Goal: Task Accomplishment & Management: Manage account settings

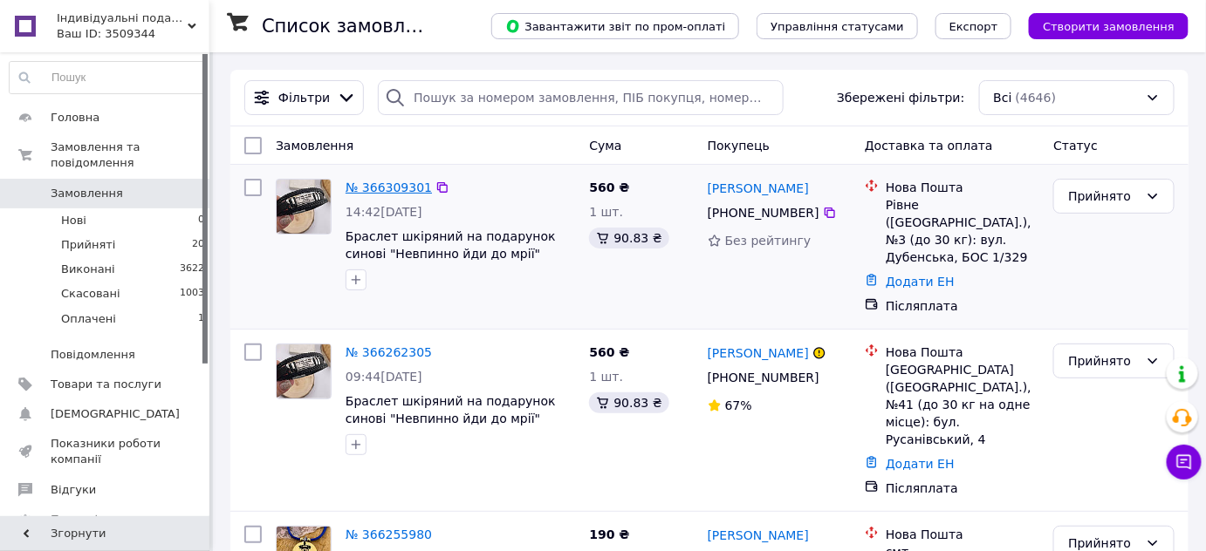
click at [399, 188] on link "№ 366309301" at bounding box center [389, 188] width 86 height 14
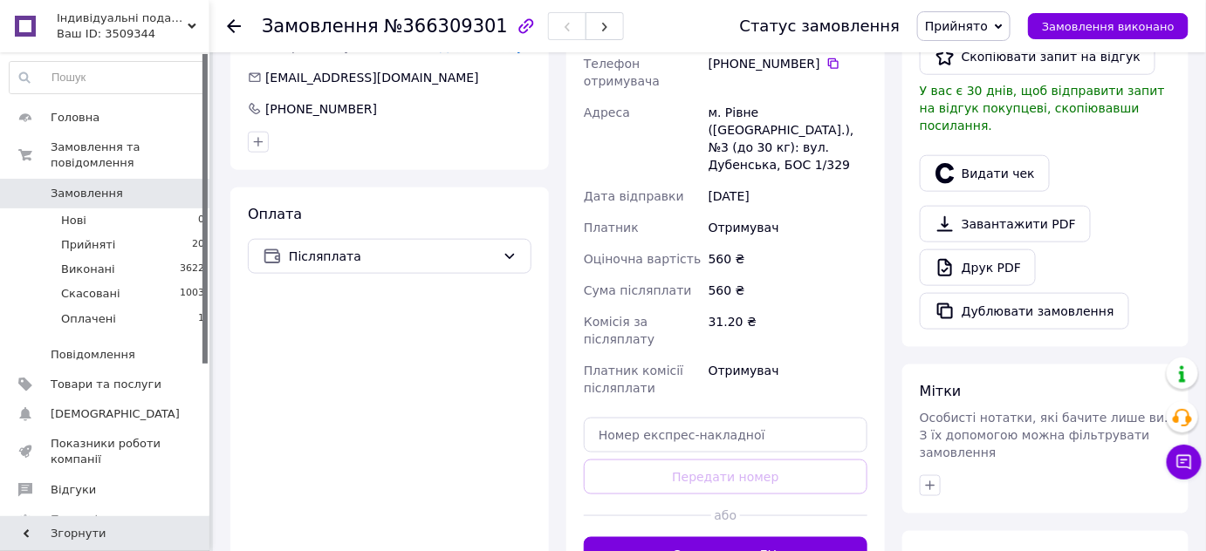
scroll to position [555, 0]
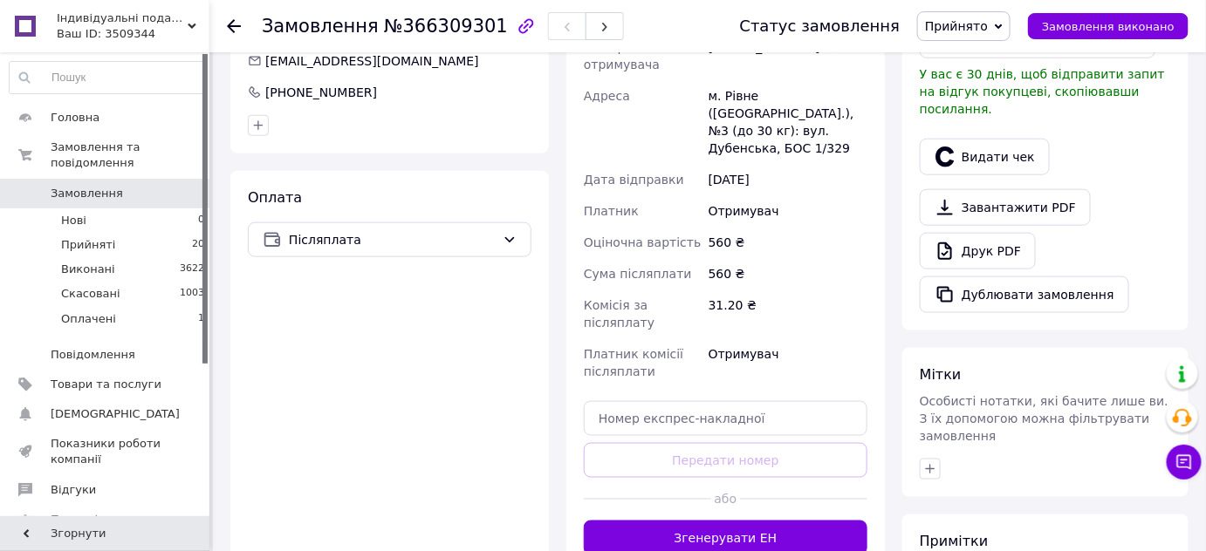
click at [679, 519] on div "Доставка Редагувати Нова Пошта (платна) Отримувач Мельничук Наталія Телефон отр…" at bounding box center [725, 241] width 318 height 663
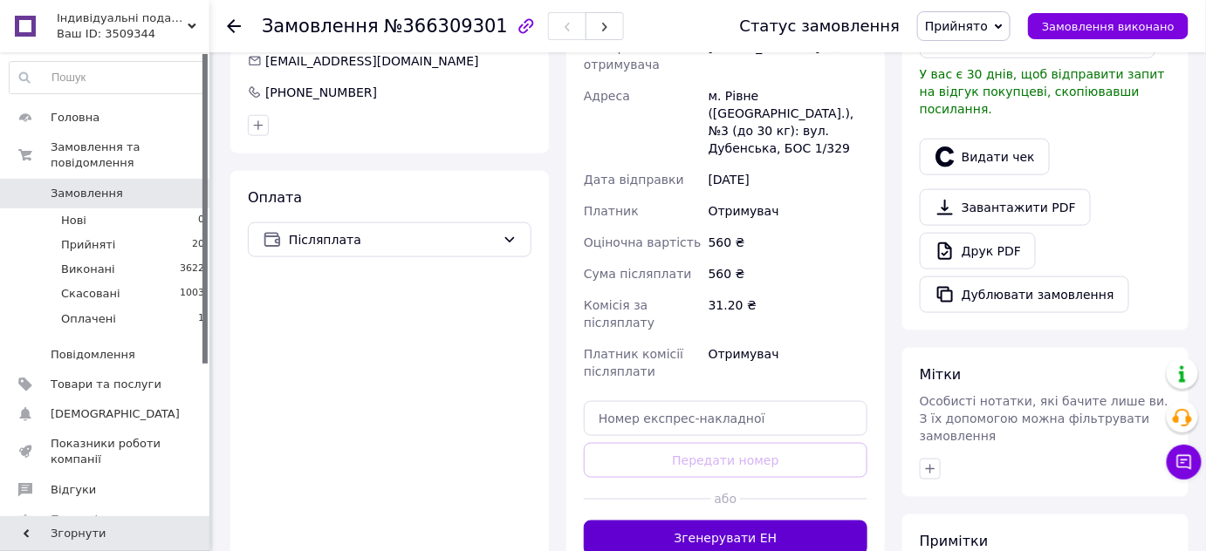
drag, startPoint x: 674, startPoint y: 503, endPoint x: 684, endPoint y: 467, distance: 37.3
click at [674, 521] on button "Згенерувати ЕН" at bounding box center [726, 538] width 284 height 35
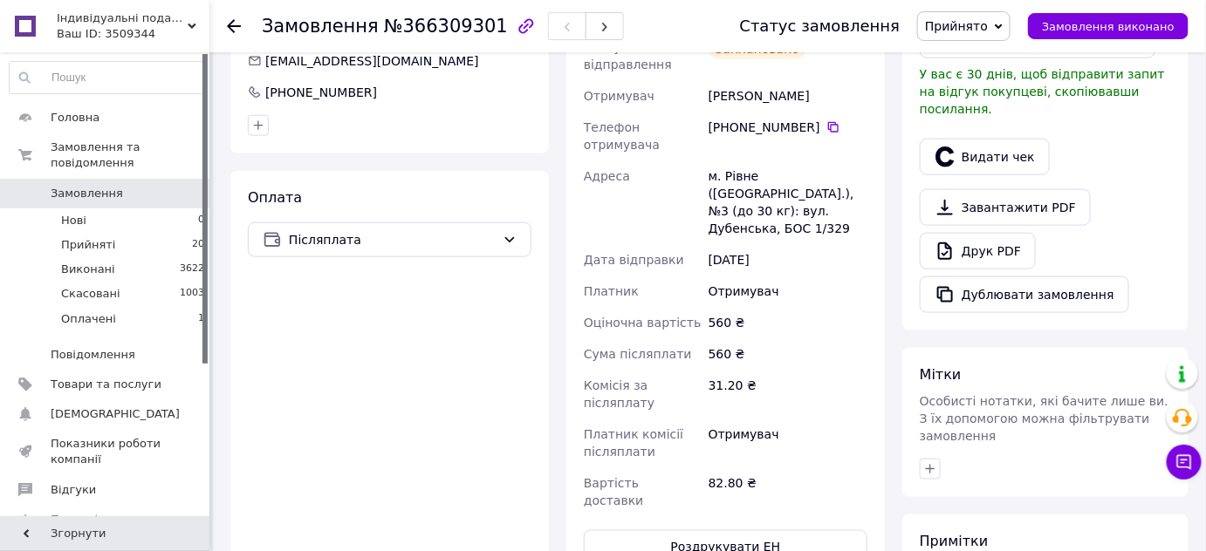
drag, startPoint x: 827, startPoint y: 66, endPoint x: 700, endPoint y: 65, distance: 127.4
click at [700, 65] on div "Номер накладної 20 4512 6917 3728   Статус відправлення Заплановано Отримувач М…" at bounding box center [725, 258] width 291 height 517
copy div "Отримувач Мельничук Наталія"
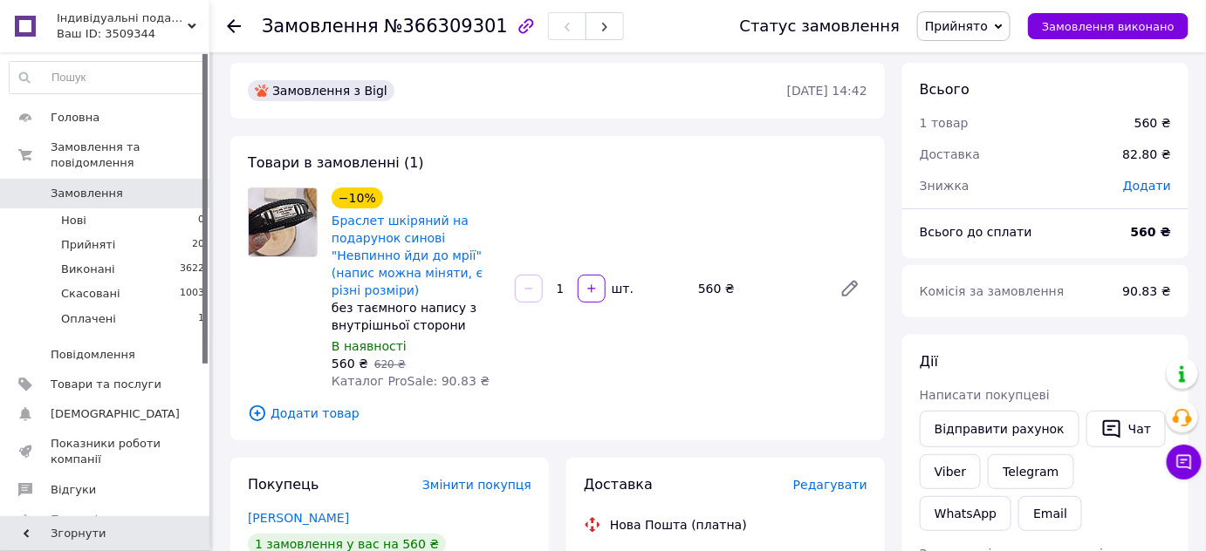
scroll to position [0, 0]
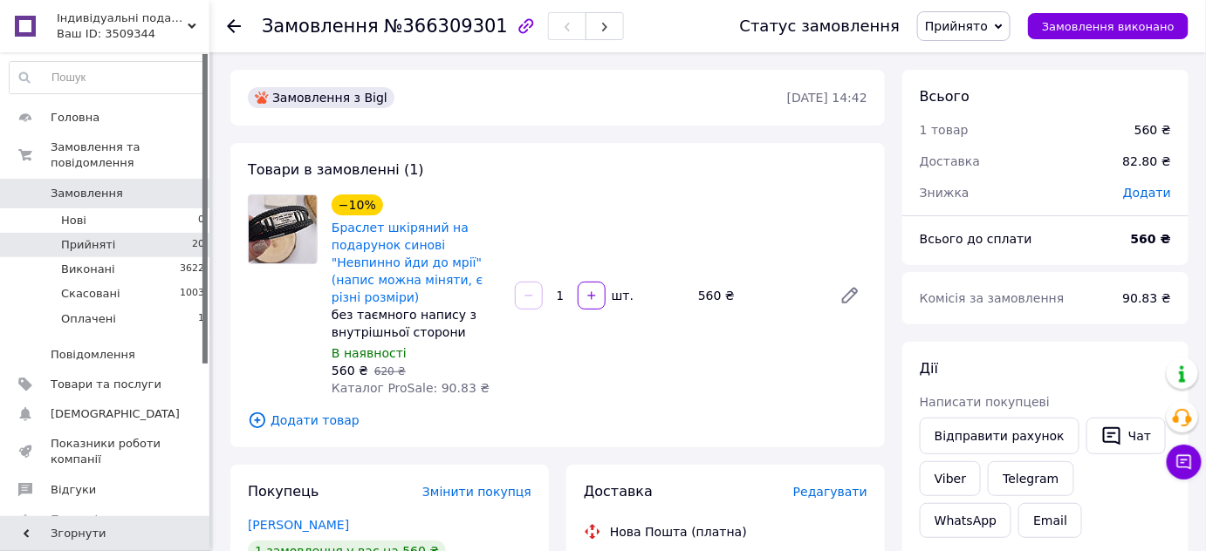
click at [91, 237] on span "Прийняті" at bounding box center [88, 245] width 54 height 16
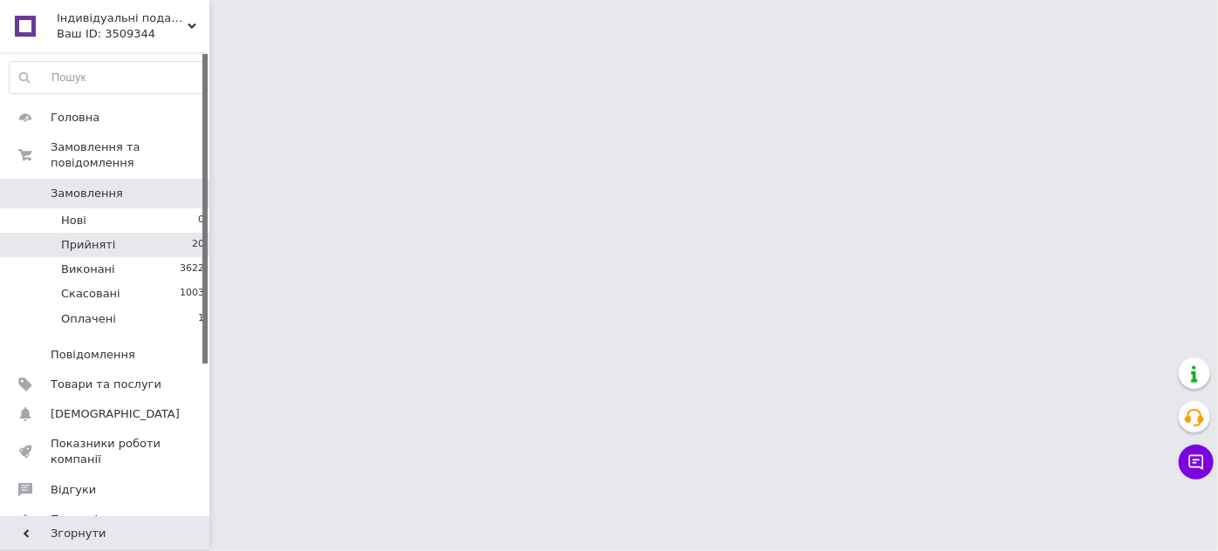
click at [86, 237] on span "Прийняті" at bounding box center [88, 245] width 54 height 16
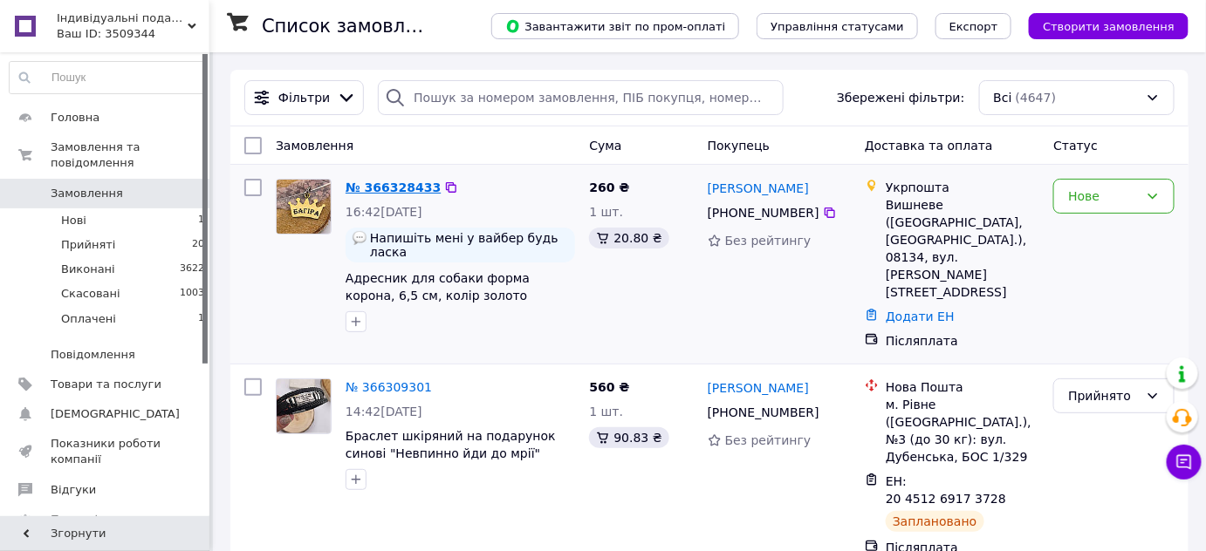
click at [391, 188] on link "№ 366328433" at bounding box center [393, 188] width 95 height 14
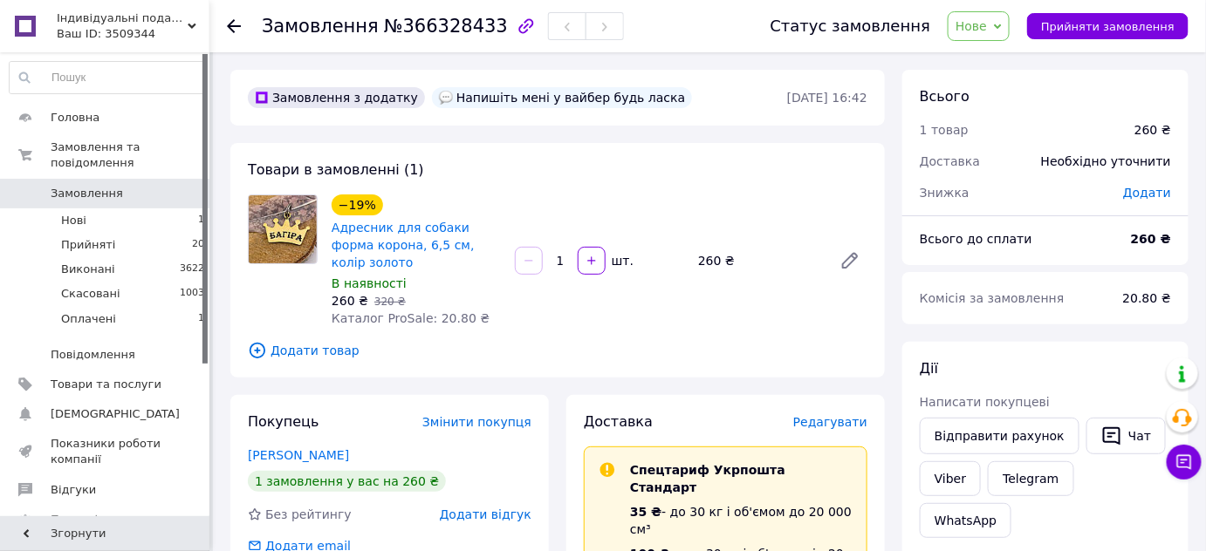
click at [987, 30] on span "Нове" at bounding box center [970, 26] width 31 height 14
click at [998, 54] on li "Прийнято" at bounding box center [988, 61] width 80 height 26
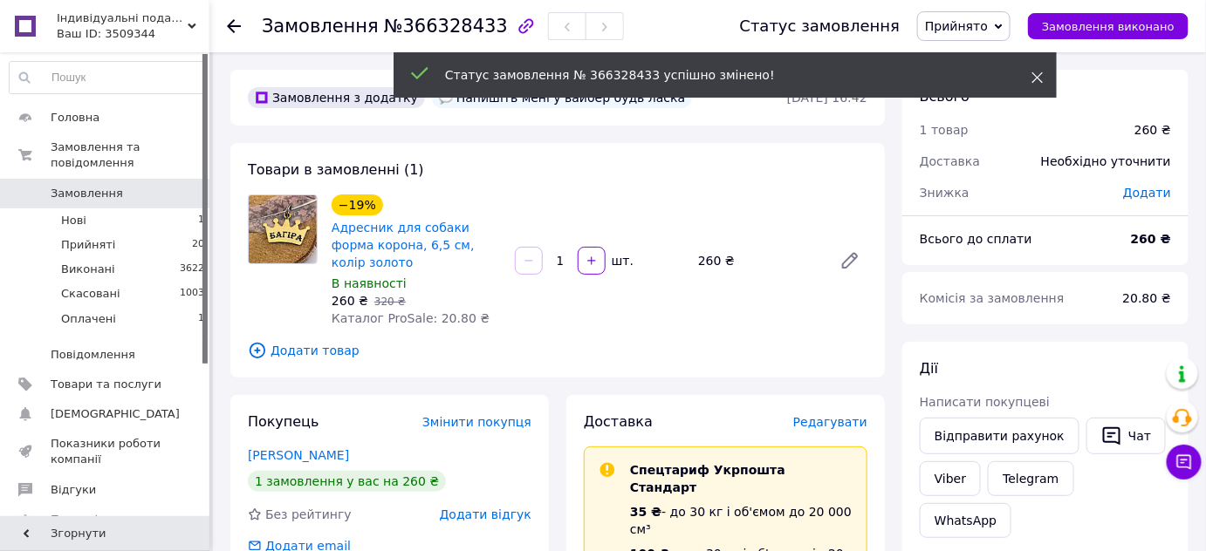
click at [1039, 76] on use at bounding box center [1037, 77] width 11 height 11
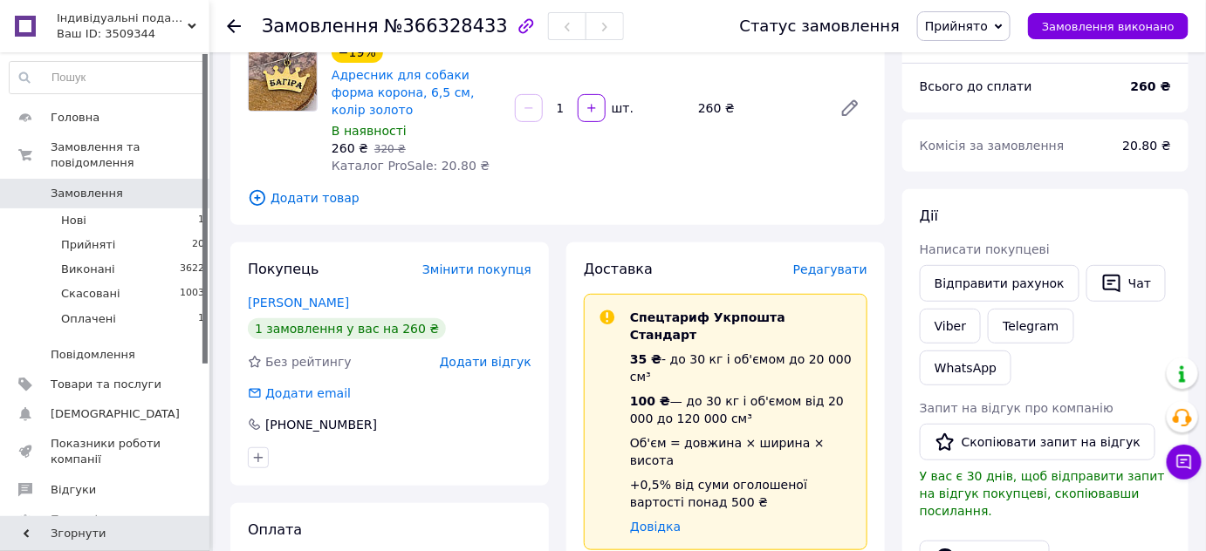
scroll to position [158, 0]
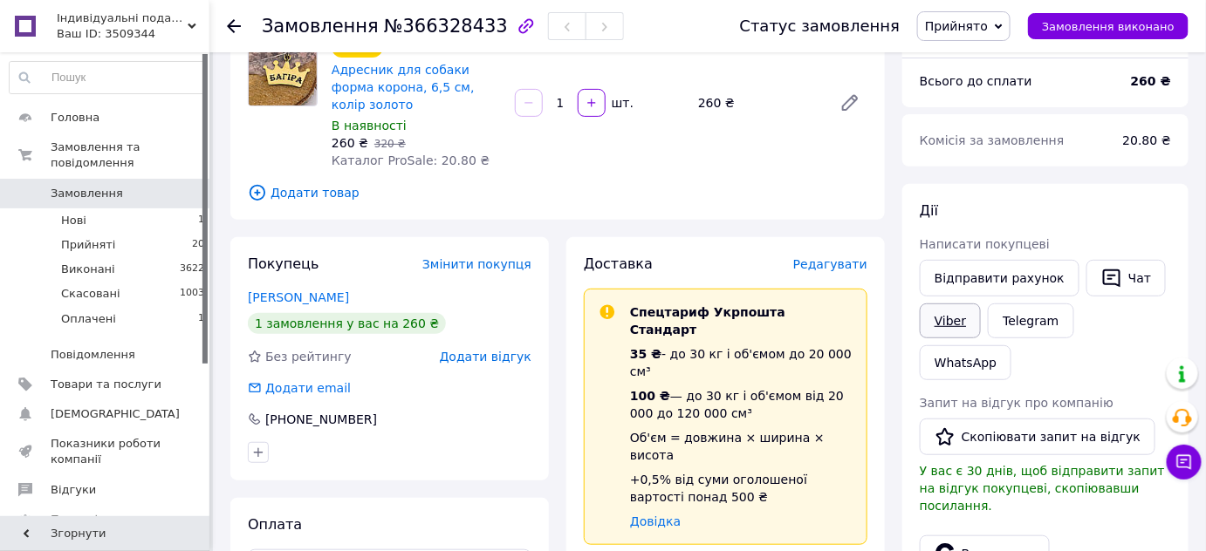
click at [951, 327] on link "Viber" at bounding box center [950, 321] width 61 height 35
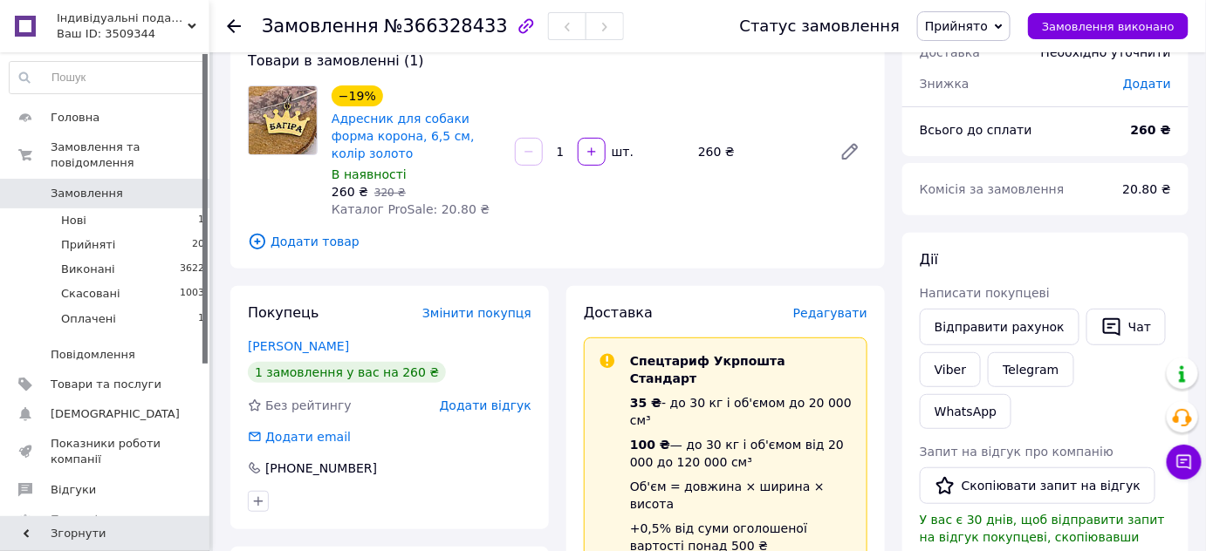
scroll to position [0, 0]
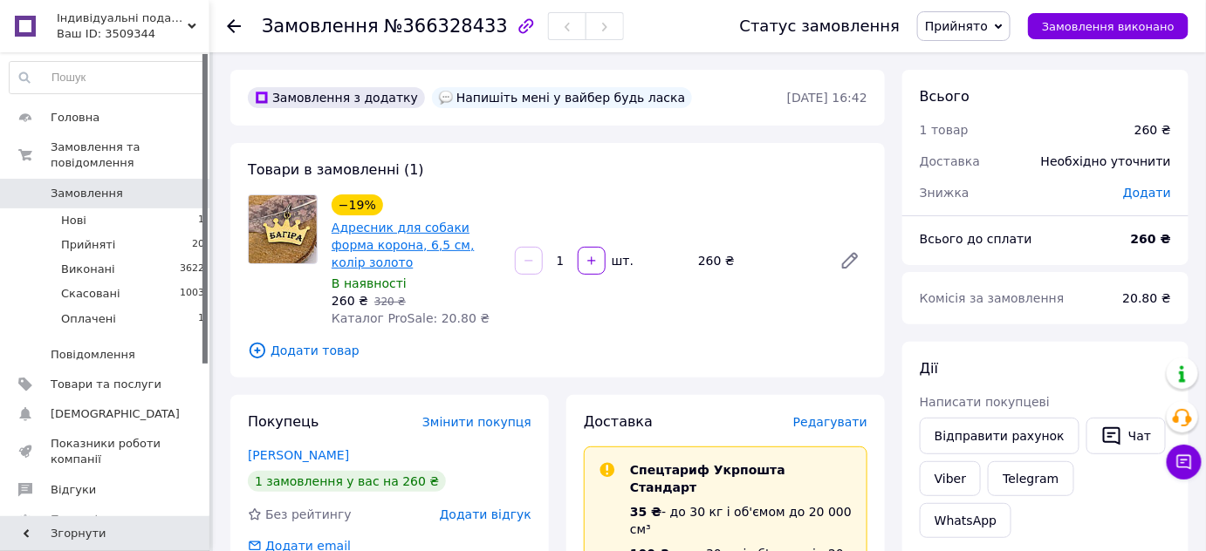
click at [419, 226] on link "Адресник для собаки форма корона, 6,5 см, колір золото" at bounding box center [403, 245] width 143 height 49
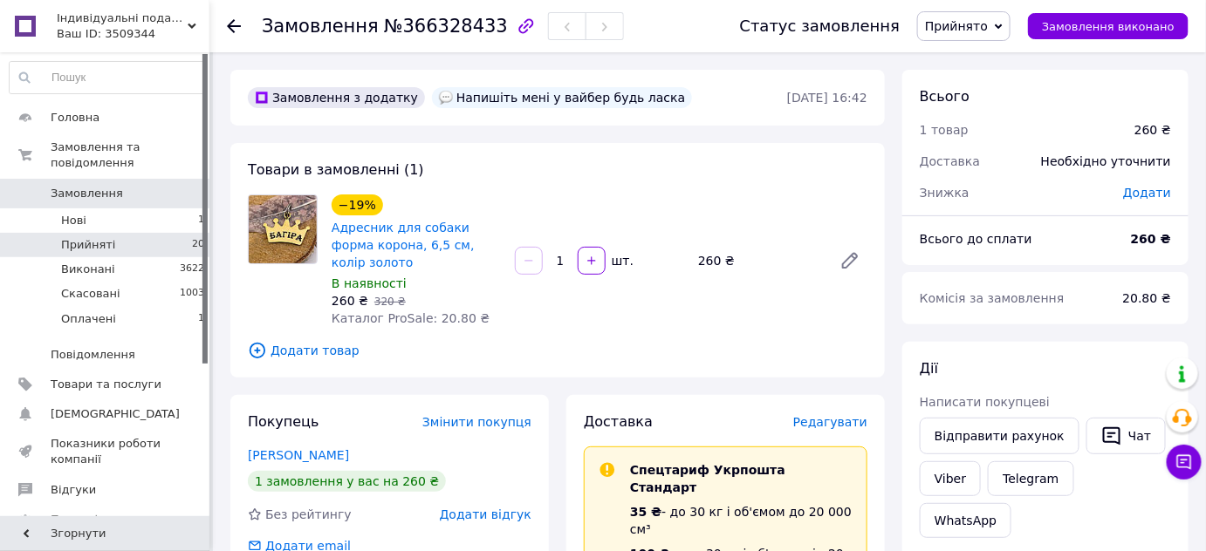
click at [112, 233] on li "Прийняті 20" at bounding box center [107, 245] width 215 height 24
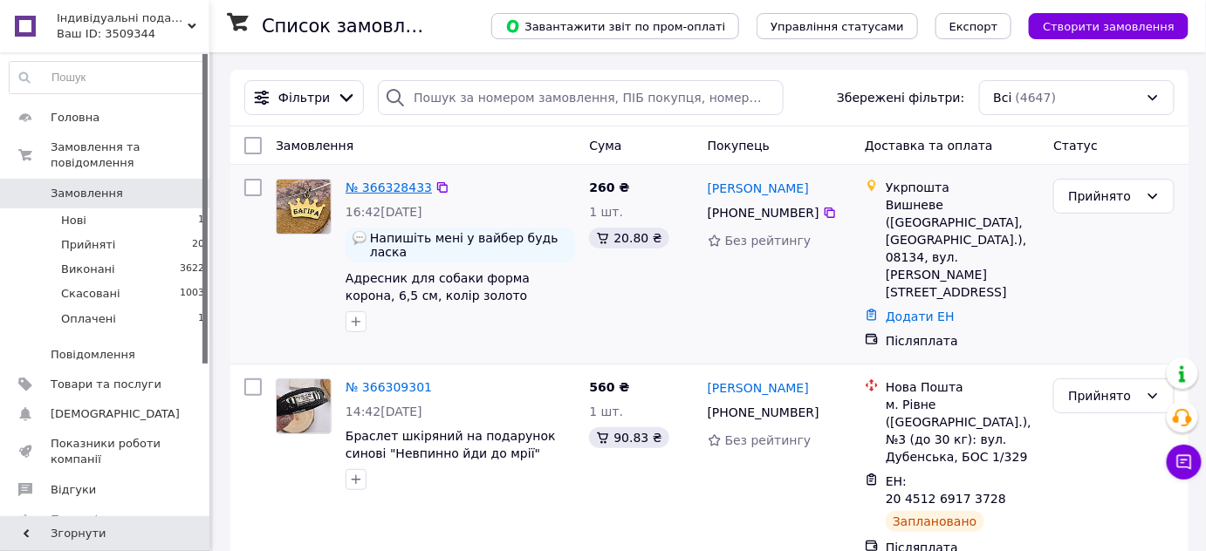
click at [405, 192] on link "№ 366328433" at bounding box center [389, 188] width 86 height 14
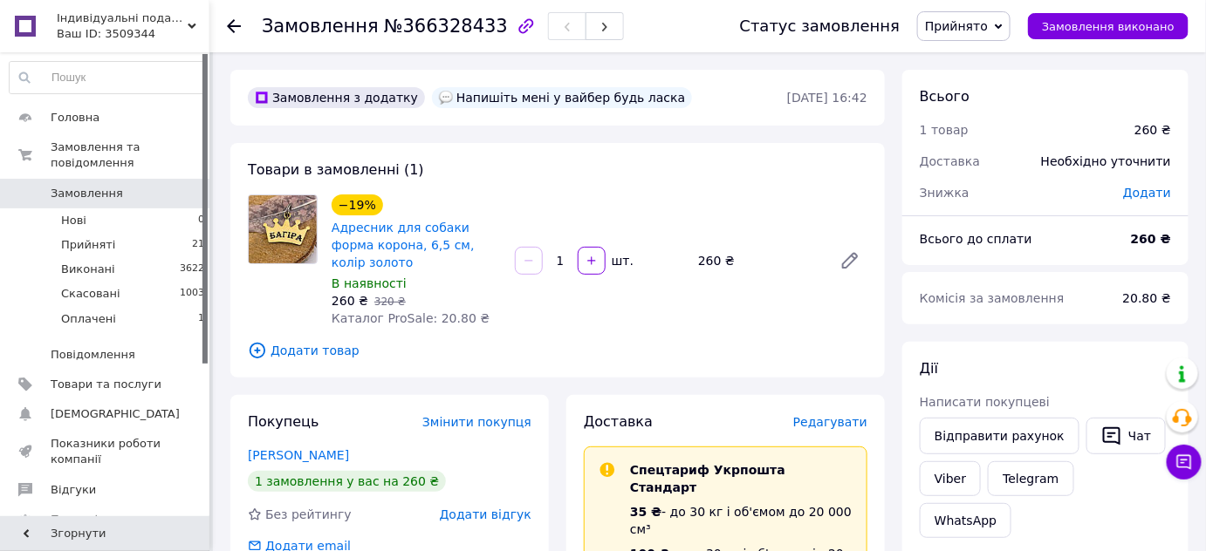
click at [646, 189] on div "Товари в замовленні (1) −19% Адресник для собаки форма корона, 6,5 см, колір зо…" at bounding box center [557, 260] width 654 height 235
click at [98, 237] on span "Прийняті" at bounding box center [88, 245] width 54 height 16
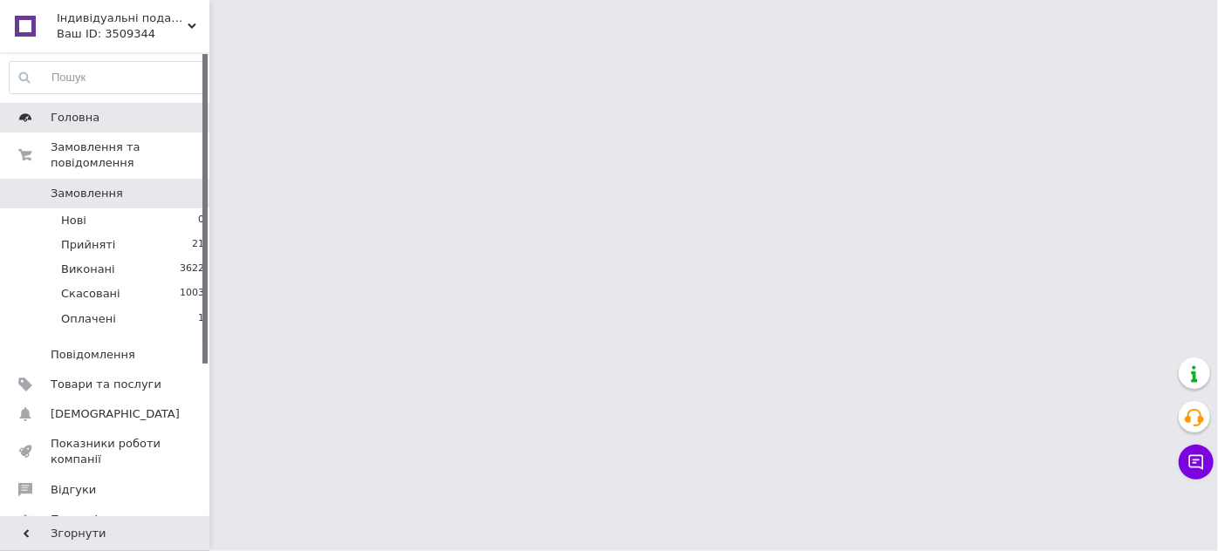
click at [79, 120] on span "Головна" at bounding box center [75, 118] width 49 height 16
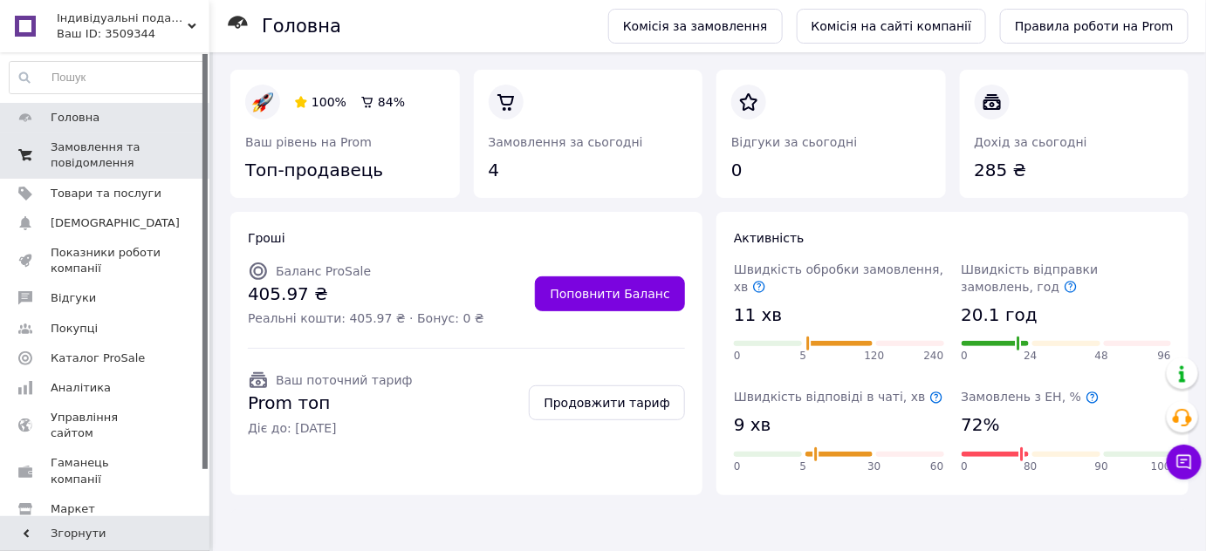
click at [79, 146] on span "Замовлення та повідомлення" at bounding box center [106, 155] width 111 height 31
